Goal: Find specific page/section: Find specific page/section

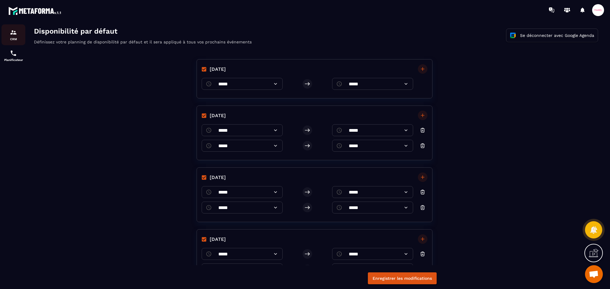
drag, startPoint x: 12, startPoint y: 38, endPoint x: 282, endPoint y: 36, distance: 270.9
click at [12, 38] on p "CRM" at bounding box center [13, 39] width 24 height 3
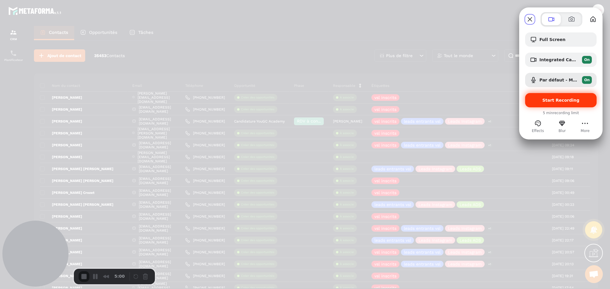
click at [558, 102] on span "Start Recording" at bounding box center [560, 100] width 37 height 5
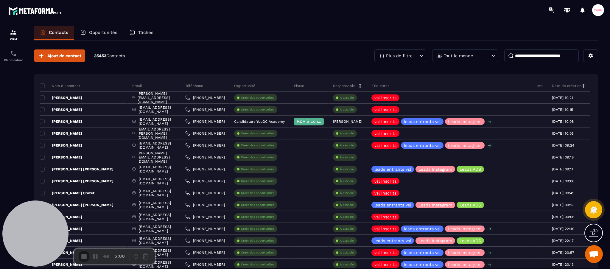
click at [14, 62] on p "Planificateur" at bounding box center [13, 59] width 24 height 3
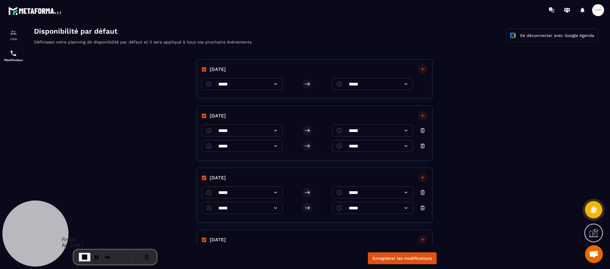
click at [83, 258] on span "End Recording" at bounding box center [84, 256] width 7 height 7
